Goal: Navigation & Orientation: Find specific page/section

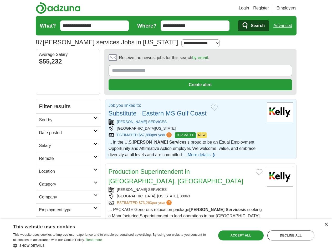
click at [249, 8] on link "Login" at bounding box center [244, 8] width 10 height 6
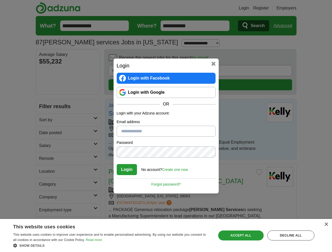
click at [285, 26] on div "Login Login with Facebook Login with Google OR Login with your Adzuna account: …" at bounding box center [166, 126] width 332 height 252
click at [186, 59] on div "Login Login with Facebook Login with Google OR Login with your Adzuna account: …" at bounding box center [166, 126] width 105 height 135
click at [307, 59] on div "Login Login with Facebook Login with Google OR Login with your Adzuna account: …" at bounding box center [166, 126] width 332 height 252
click at [44, 95] on div "Login Login with Facebook Login with Google OR Login with your Adzuna account: …" at bounding box center [166, 126] width 332 height 252
click at [44, 107] on div "Login Login with Facebook Login with Google OR Login with your Adzuna account: …" at bounding box center [166, 126] width 332 height 252
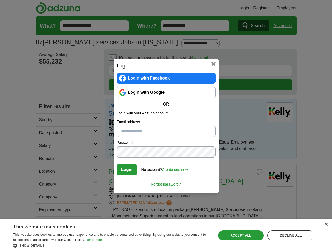
click at [44, 120] on div "Login Login with Facebook Login with Google OR Login with your Adzuna account: …" at bounding box center [166, 126] width 332 height 252
click at [44, 133] on div "Login Login with Facebook Login with Google OR Login with your Adzuna account: …" at bounding box center [166, 126] width 332 height 252
click at [44, 146] on div "Login Login with Facebook Login with Google OR Login with your Adzuna account: …" at bounding box center [166, 126] width 332 height 252
